Goal: Information Seeking & Learning: Find specific fact

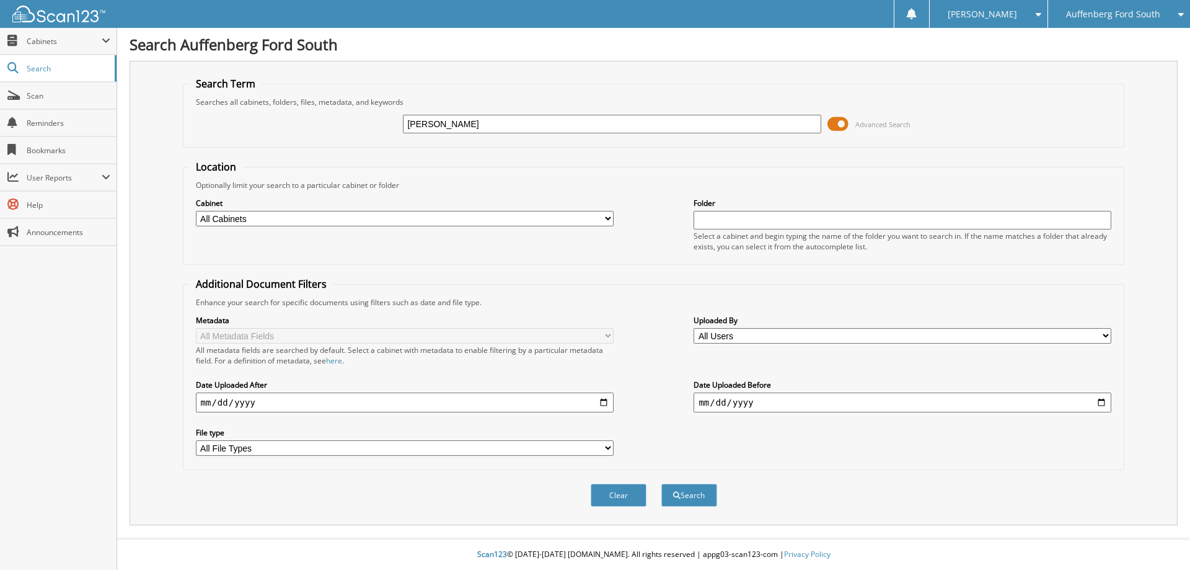
type input "[PERSON_NAME]"
click at [661, 484] on button "Search" at bounding box center [689, 495] width 56 height 23
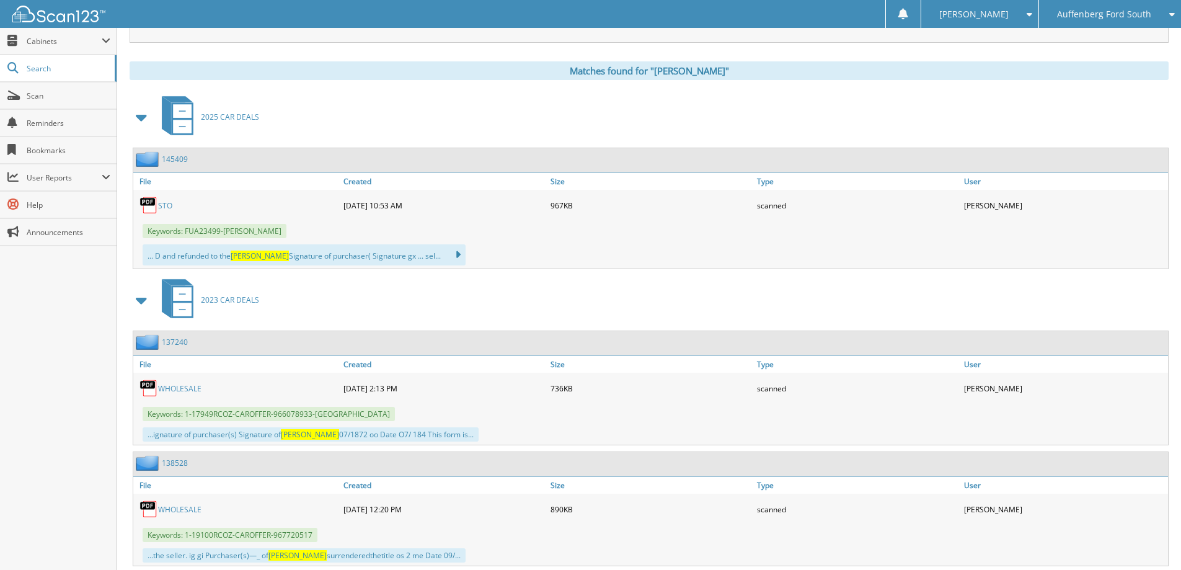
scroll to position [496, 0]
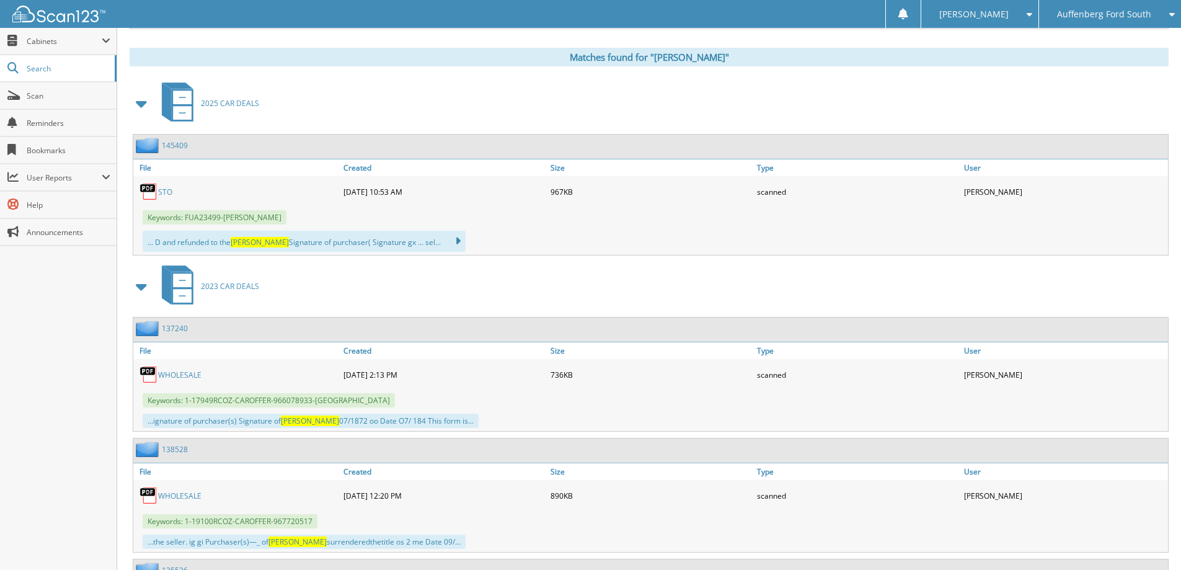
click at [163, 189] on link "STO" at bounding box center [165, 192] width 14 height 11
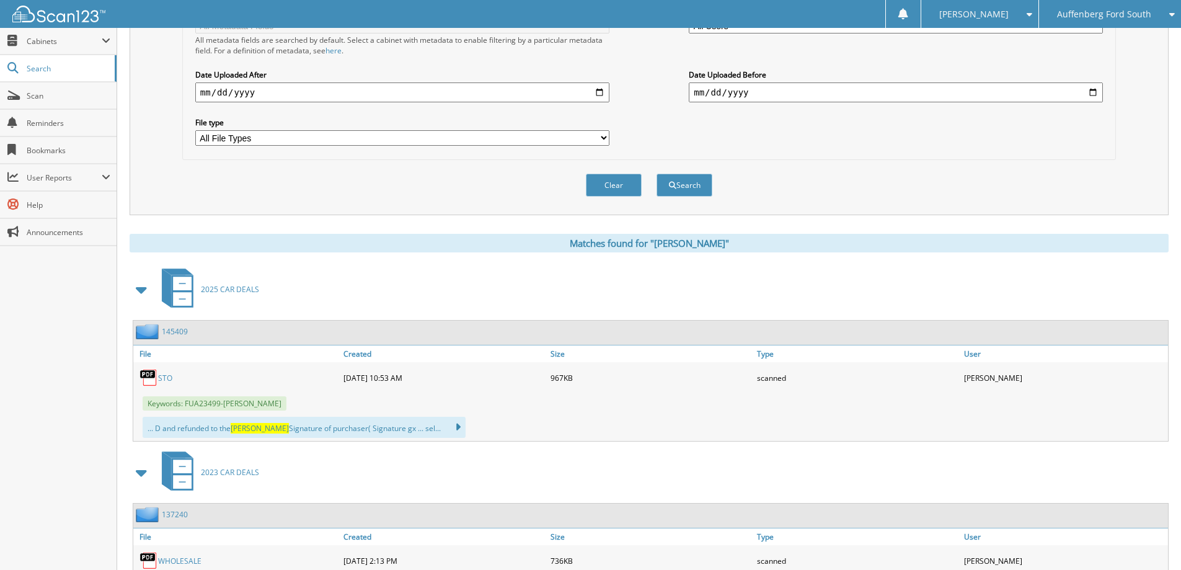
scroll to position [0, 0]
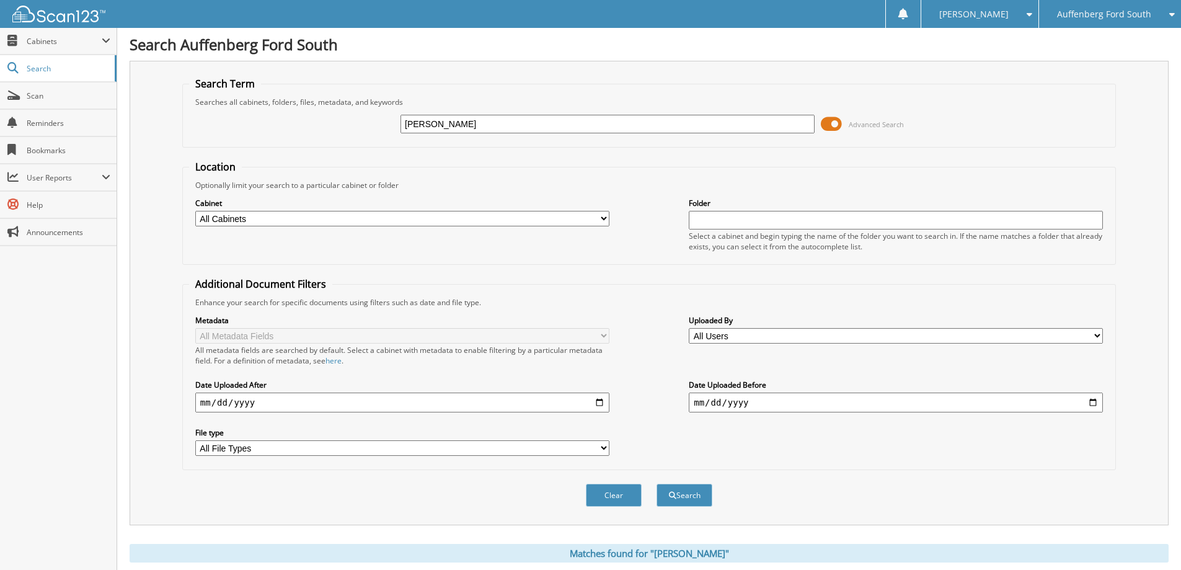
click at [406, 128] on input "[PERSON_NAME]" at bounding box center [607, 124] width 414 height 19
type input "[PERSON_NAME]"
click at [656, 484] on button "Search" at bounding box center [684, 495] width 56 height 23
click at [62, 65] on span "Search" at bounding box center [68, 68] width 82 height 11
